Goal: Transaction & Acquisition: Purchase product/service

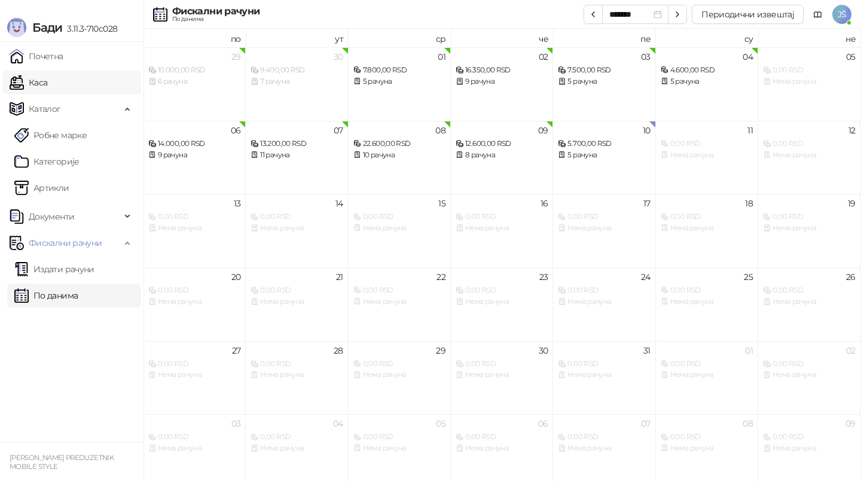
click at [47, 78] on link "Каса" at bounding box center [29, 83] width 38 height 24
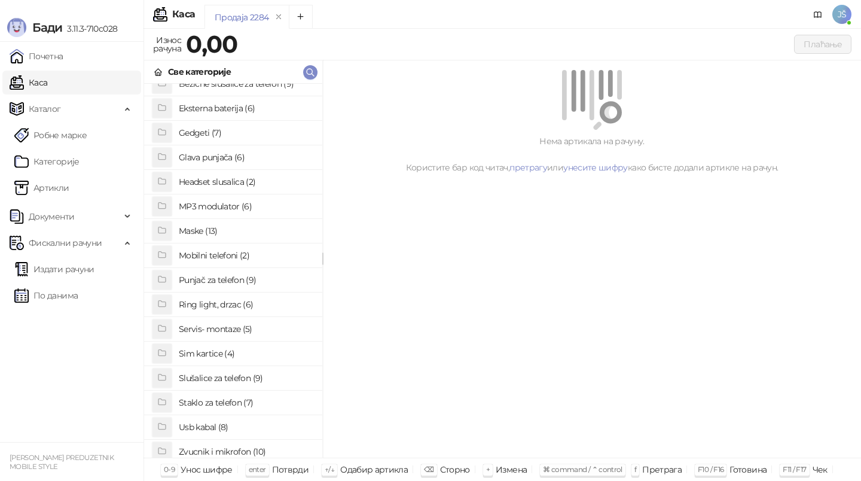
scroll to position [68, 0]
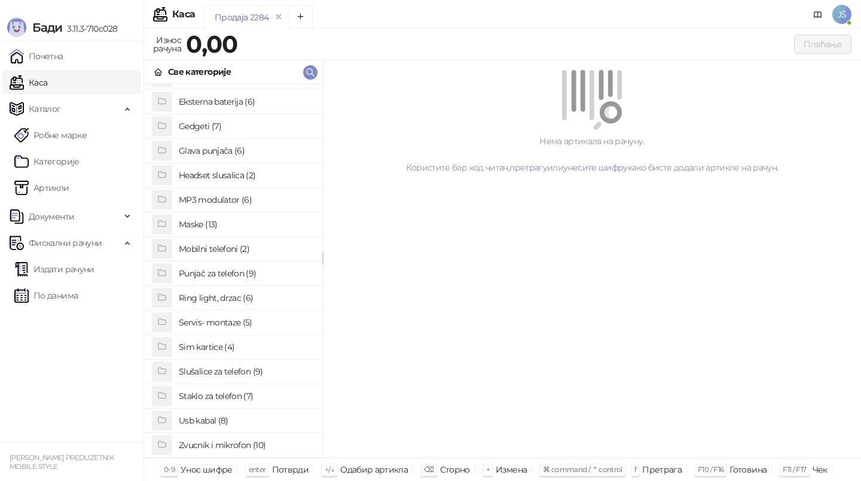
click at [218, 418] on h4 "Usb kabal (8)" at bounding box center [246, 420] width 134 height 19
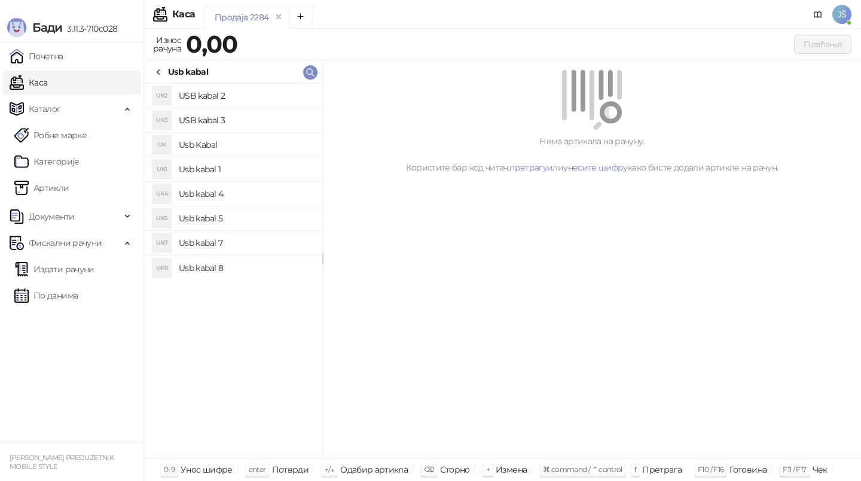
click at [230, 201] on h4 "Usb kabal 4" at bounding box center [246, 193] width 134 height 19
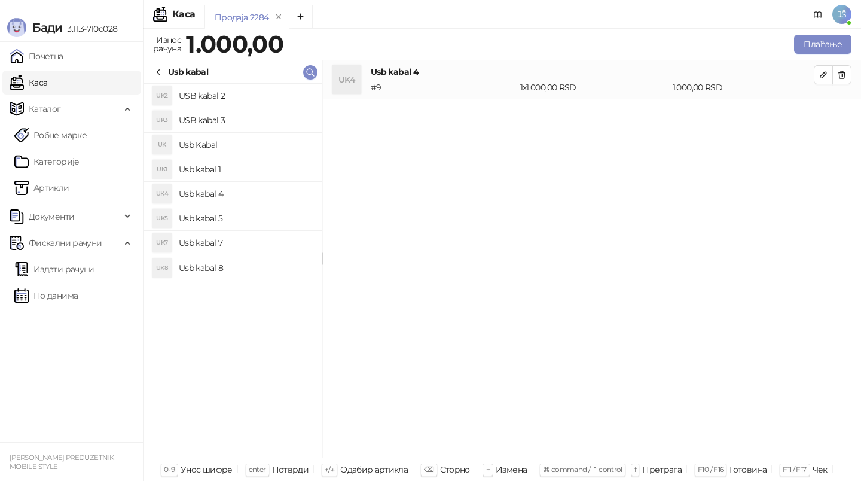
click at [253, 209] on h4 "Usb kabal 5" at bounding box center [246, 218] width 134 height 19
click at [842, 72] on icon "button" at bounding box center [842, 75] width 10 height 10
click at [833, 41] on button "Плаћање" at bounding box center [822, 44] width 57 height 19
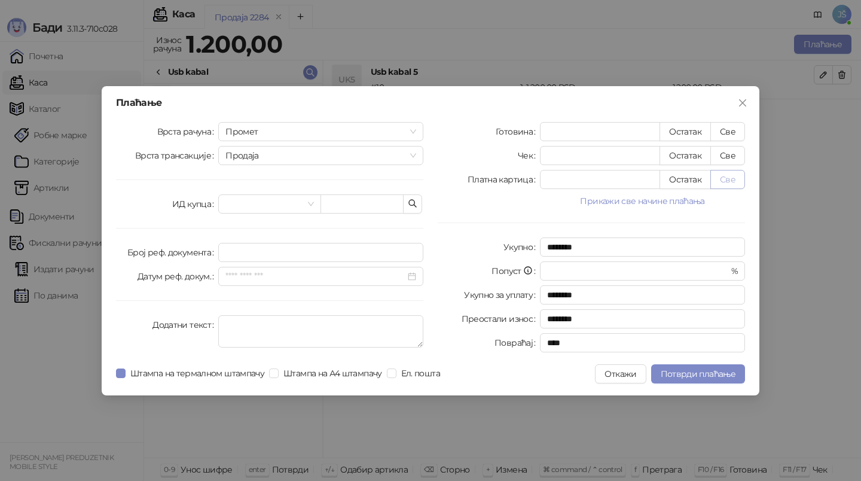
click at [728, 185] on button "Све" at bounding box center [727, 179] width 35 height 19
type input "****"
click at [705, 368] on span "Потврди плаћање" at bounding box center [698, 373] width 75 height 11
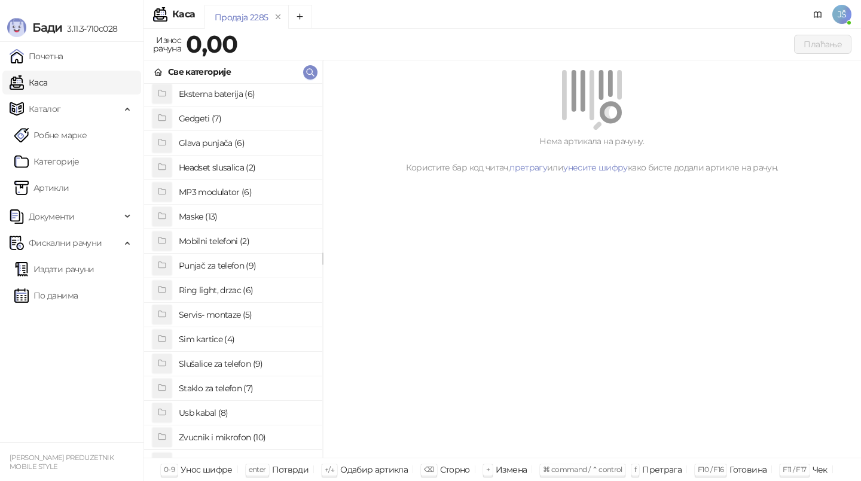
scroll to position [85, 0]
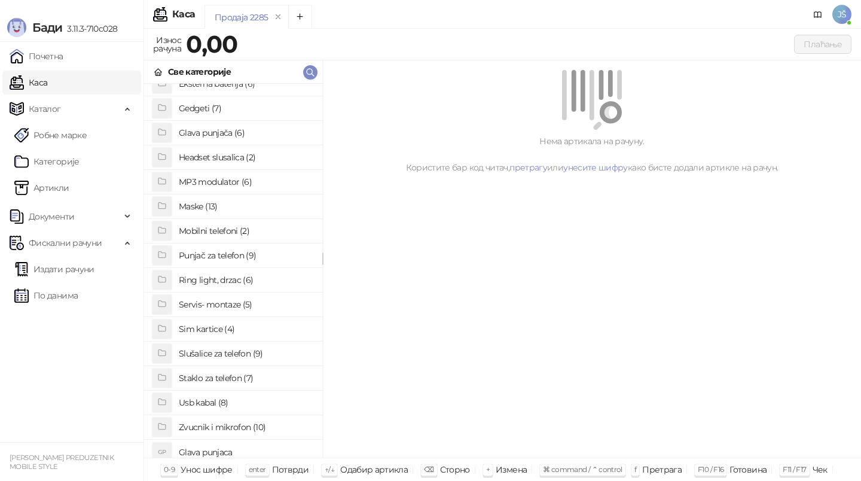
click at [233, 393] on h4 "Usb kabal (8)" at bounding box center [246, 402] width 134 height 19
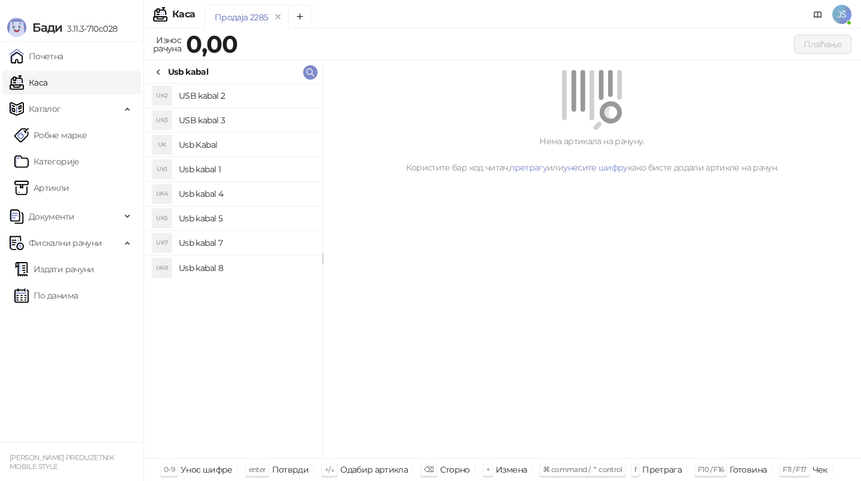
click at [234, 212] on h4 "Usb kabal 5" at bounding box center [246, 218] width 134 height 19
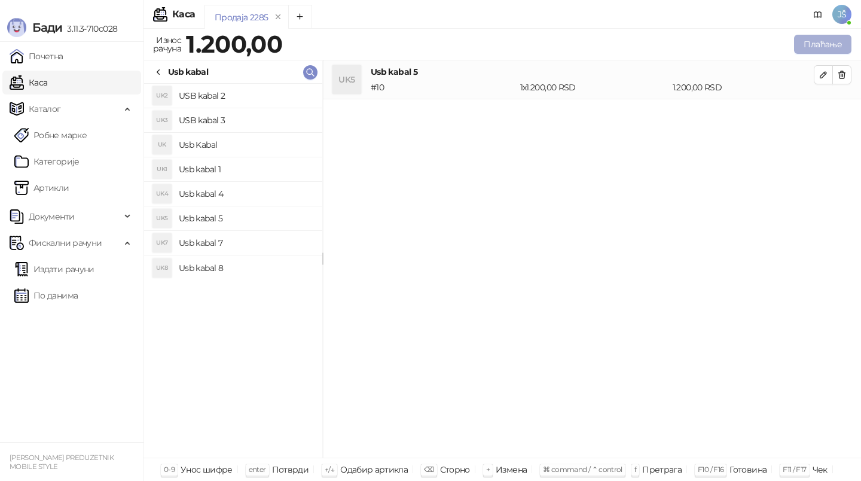
click at [827, 44] on button "Плаћање" at bounding box center [822, 44] width 57 height 19
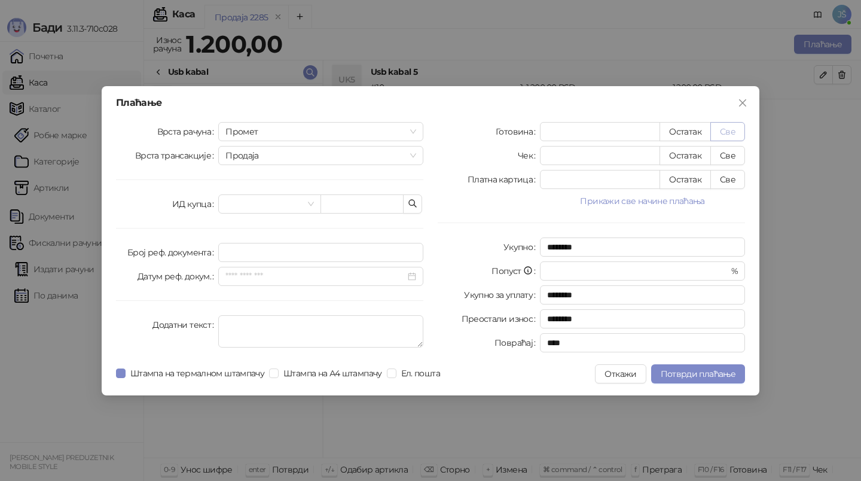
click at [727, 130] on button "Све" at bounding box center [727, 131] width 35 height 19
type input "****"
click at [672, 371] on span "Потврди плаћање" at bounding box center [698, 373] width 75 height 11
